Goal: Find specific fact: Find specific fact

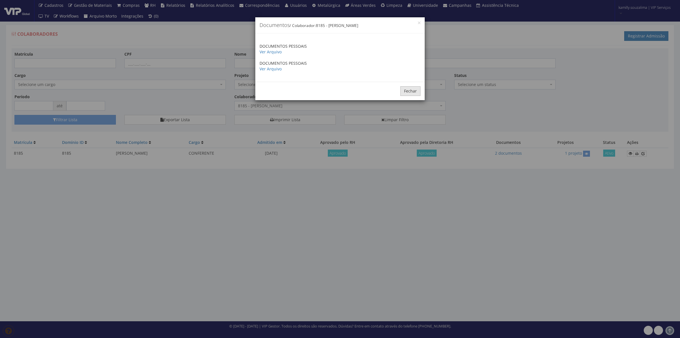
click at [412, 90] on button "Fechar" at bounding box center [410, 91] width 20 height 10
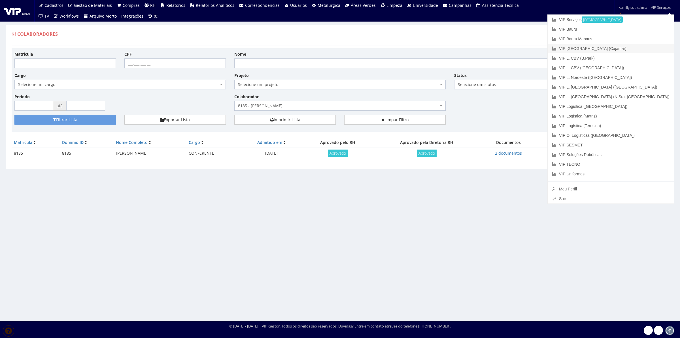
click at [627, 48] on link "VIP [GEOGRAPHIC_DATA] (Cajamar)" at bounding box center [611, 49] width 126 height 10
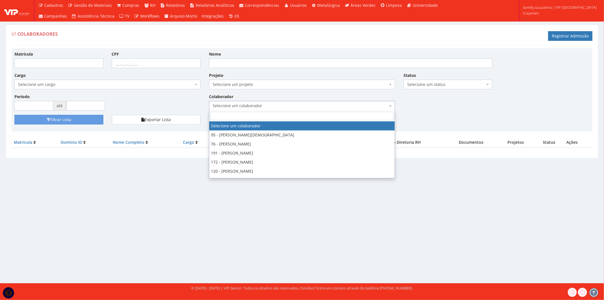
click at [251, 109] on span "Selecione um colaborador" at bounding box center [302, 106] width 186 height 10
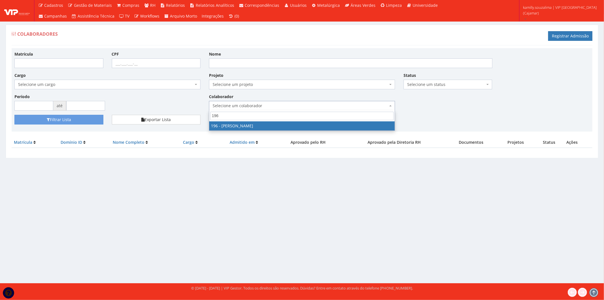
type input "196"
drag, startPoint x: 244, startPoint y: 126, endPoint x: 197, endPoint y: 129, distance: 47.4
select select "4100"
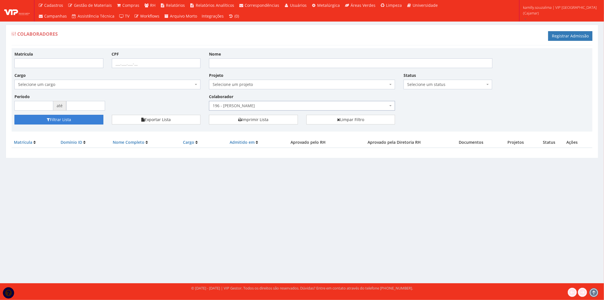
click at [61, 121] on button "Filtrar Lista" at bounding box center [58, 120] width 89 height 10
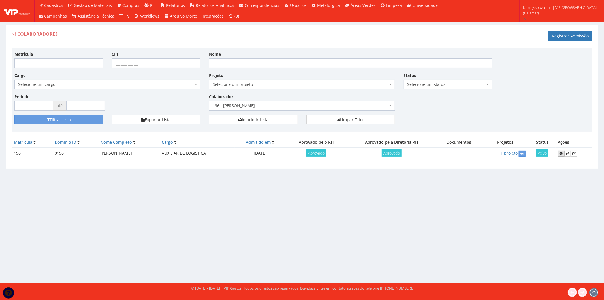
click at [561, 155] on link at bounding box center [561, 153] width 7 height 6
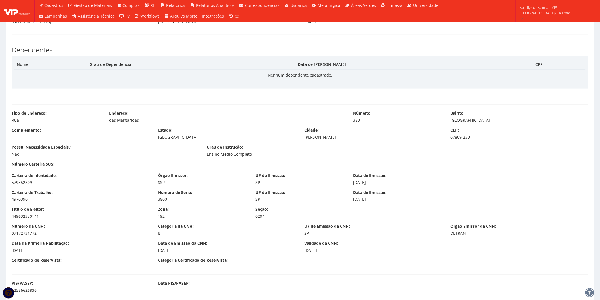
scroll to position [283, 0]
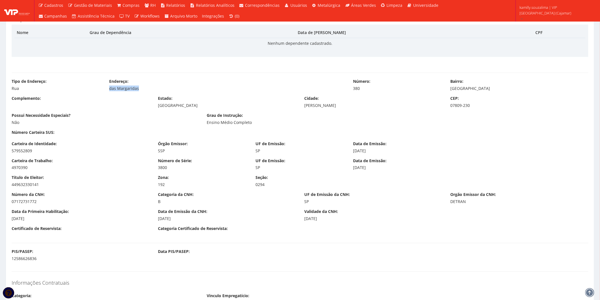
drag, startPoint x: 146, startPoint y: 90, endPoint x: 107, endPoint y: 93, distance: 39.5
click at [107, 93] on div "Tipo de Endereço: Rua Endereço: das Margaridas Número: 380 Bairro: Parque Santa…" at bounding box center [299, 86] width 585 height 17
copy div "das Margaridas"
drag, startPoint x: 362, startPoint y: 90, endPoint x: 350, endPoint y: 92, distance: 12.1
click at [350, 92] on div "Tipo de Endereço: Rua Endereço: das Margaridas Número: 380 Bairro: Parque Santa…" at bounding box center [299, 86] width 585 height 17
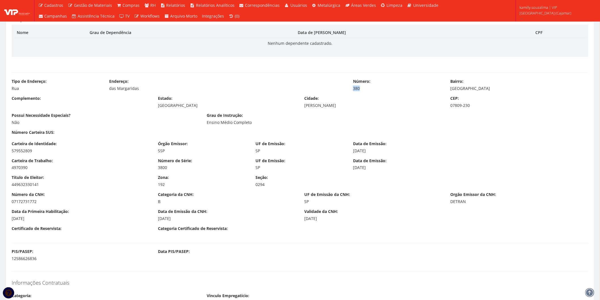
copy div "380"
drag, startPoint x: 447, startPoint y: 94, endPoint x: 447, endPoint y: 91, distance: 3.4
click at [447, 91] on div "Bairro: Parque Santa Delfa" at bounding box center [519, 84] width 146 height 13
copy div "Parque Santa Delfa"
drag, startPoint x: 342, startPoint y: 107, endPoint x: 303, endPoint y: 108, distance: 39.4
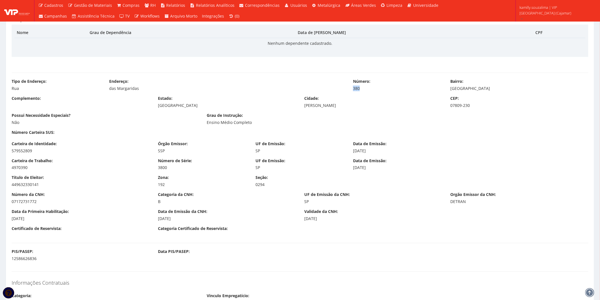
click at [303, 108] on div "Complemento: Estado: São Paulo Cidade: Franco da Rocha CEP: 07809-230" at bounding box center [299, 104] width 585 height 17
copy div "Franco da Rocha"
drag, startPoint x: 474, startPoint y: 109, endPoint x: 446, endPoint y: 109, distance: 28.1
click at [446, 109] on div "Complemento: Estado: São Paulo Cidade: Franco da Rocha CEP: 07809-230" at bounding box center [299, 104] width 585 height 17
copy div "07809-230"
